Goal: Transaction & Acquisition: Purchase product/service

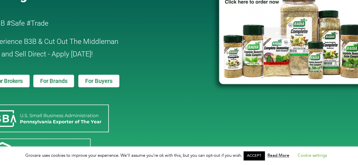
scroll to position [64, 0]
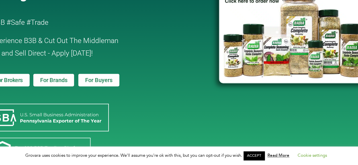
click at [254, 154] on link "ACCEPT" at bounding box center [253, 155] width 21 height 9
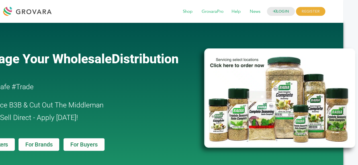
scroll to position [0, 0]
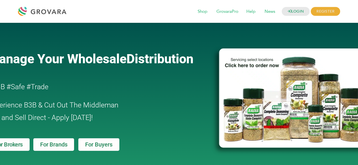
click at [55, 143] on span "For Brands" at bounding box center [53, 144] width 27 height 6
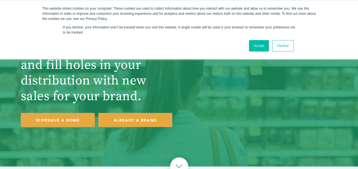
click at [258, 44] on link "Accept" at bounding box center [259, 45] width 20 height 11
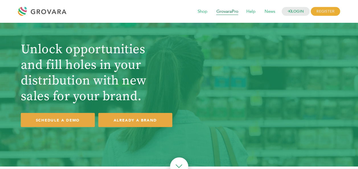
click at [221, 11] on span "GrovaraPro" at bounding box center [227, 11] width 30 height 11
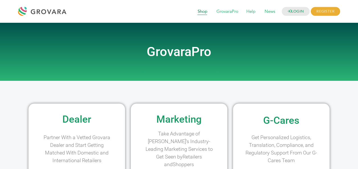
click at [200, 10] on span "Shop" at bounding box center [202, 11] width 18 height 11
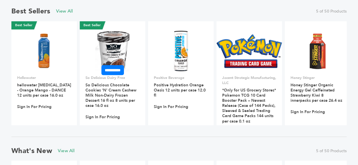
scroll to position [415, 0]
click at [61, 10] on link "View All" at bounding box center [64, 11] width 17 height 6
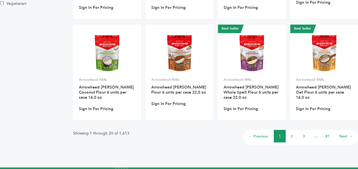
scroll to position [454, 0]
click at [291, 142] on li "2" at bounding box center [292, 136] width 12 height 13
click at [291, 139] on link "2" at bounding box center [292, 136] width 2 height 5
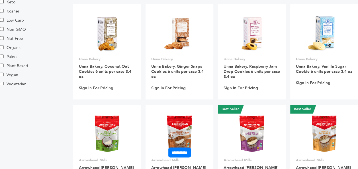
scroll to position [373, 0]
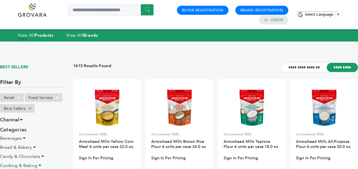
click at [79, 36] on div "Home > View All Products" at bounding box center [179, 39] width 358 height 15
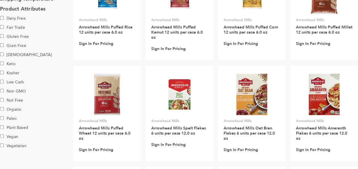
scroll to position [318, 0]
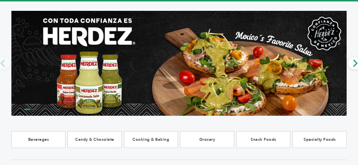
scroll to position [40, 0]
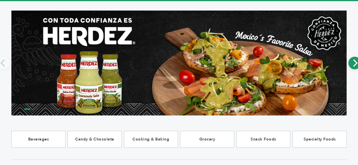
click at [355, 64] on icon "Next" at bounding box center [355, 62] width 5 height 7
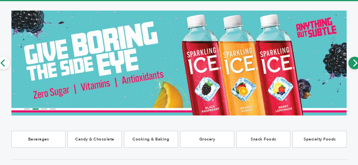
click at [355, 64] on icon "Next" at bounding box center [355, 62] width 5 height 7
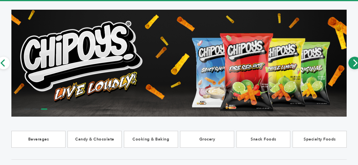
click at [355, 64] on icon "Next" at bounding box center [355, 62] width 5 height 7
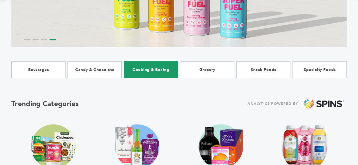
scroll to position [110, 0]
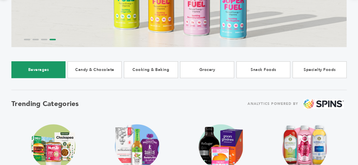
click at [24, 76] on link "Beverages" at bounding box center [38, 69] width 54 height 17
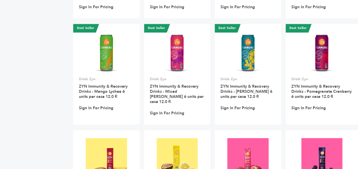
scroll to position [4711, 0]
